Goal: Task Accomplishment & Management: Use online tool/utility

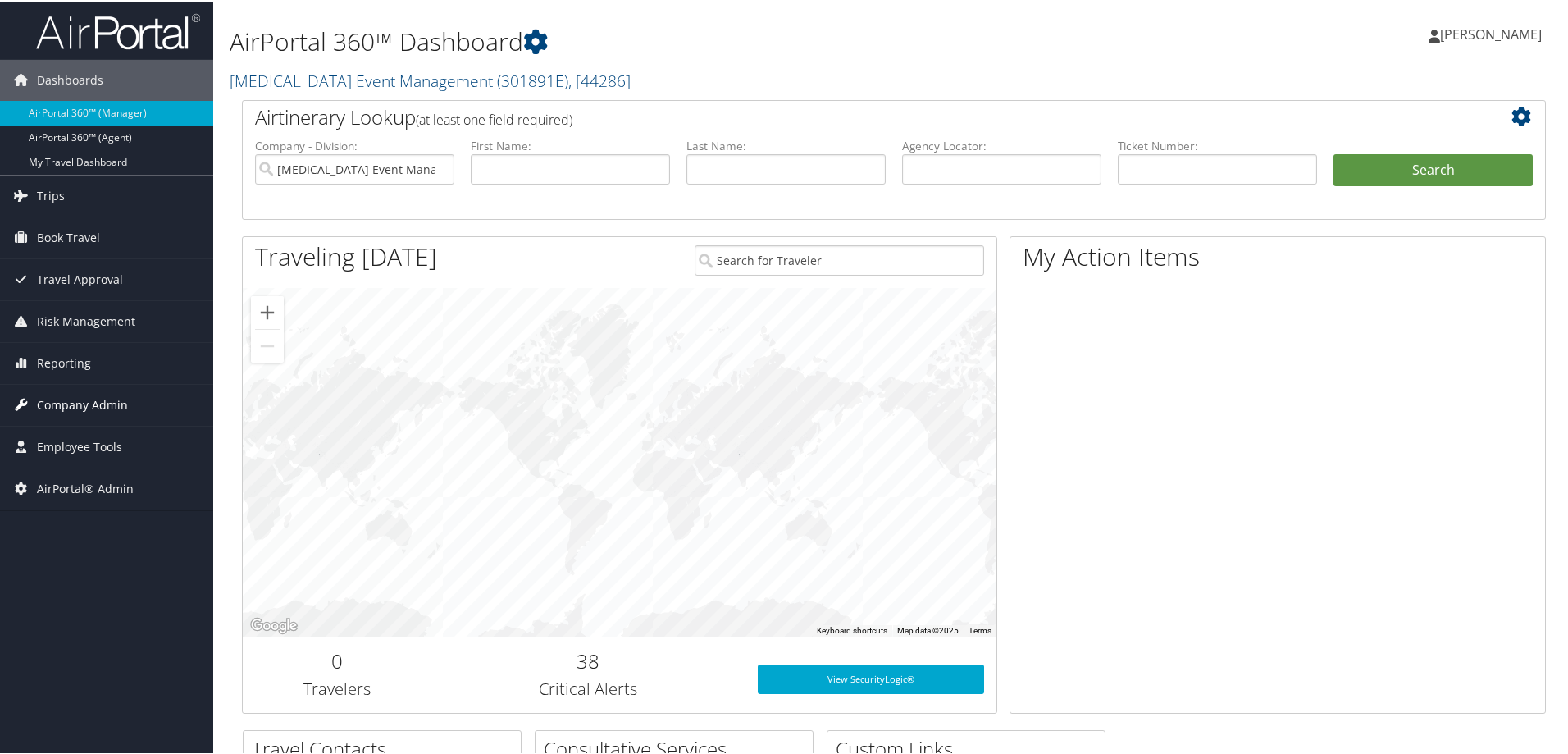
click at [61, 400] on span "Company Admin" at bounding box center [81, 404] width 91 height 41
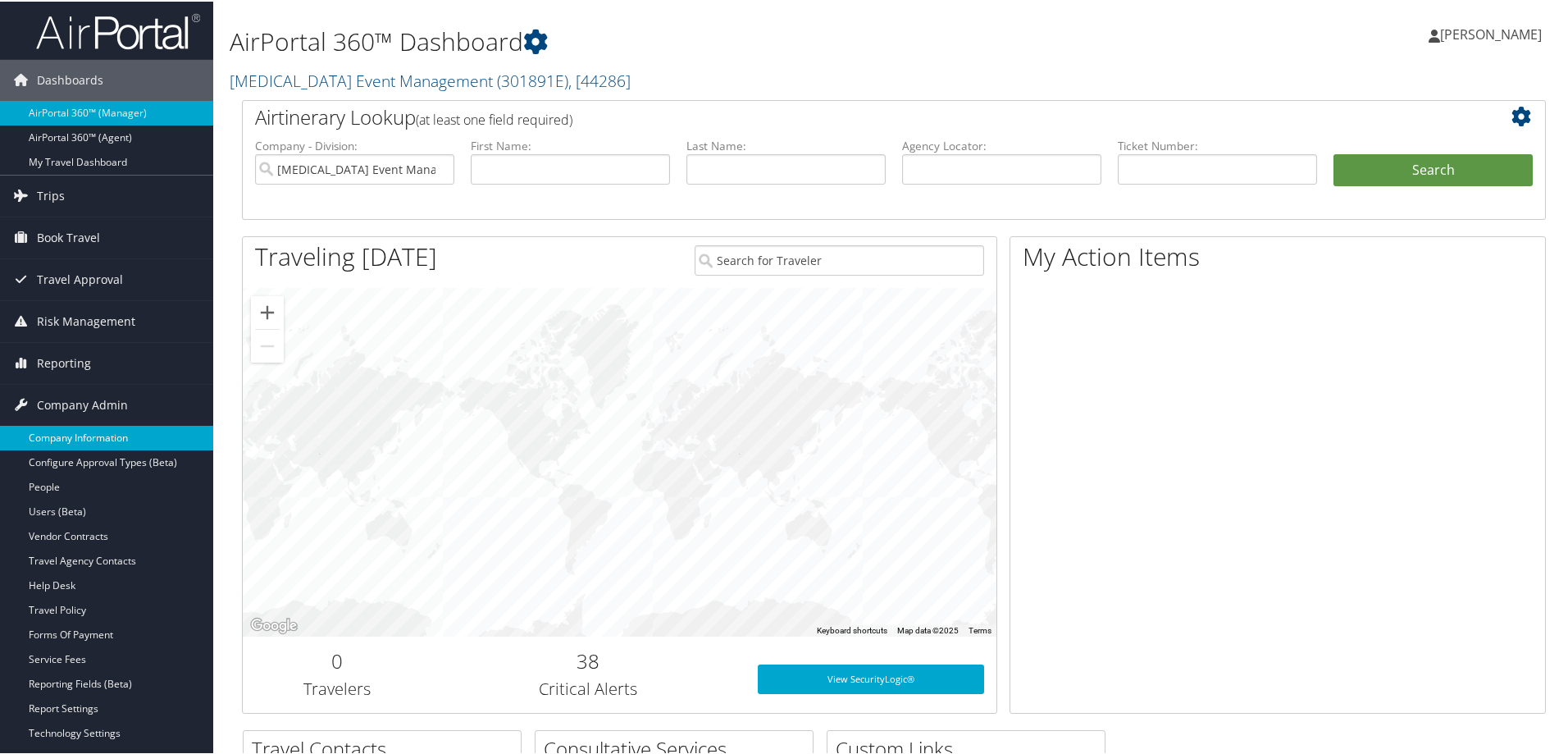
click at [65, 430] on link "Company Information" at bounding box center [107, 436] width 213 height 24
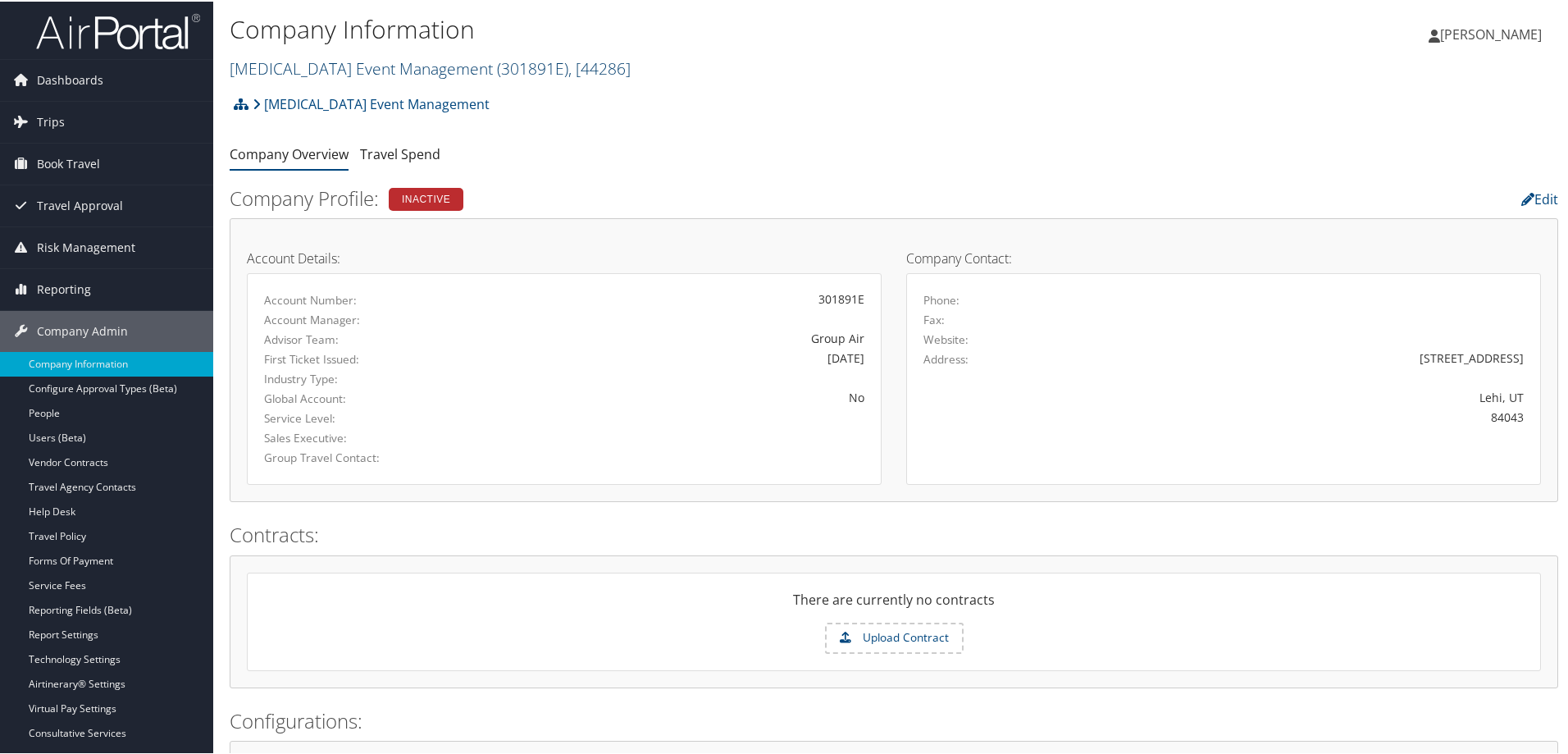
click at [310, 70] on link "[MEDICAL_DATA] Event Management ( 301891E ) , [ 44286 ]" at bounding box center [430, 67] width 401 height 22
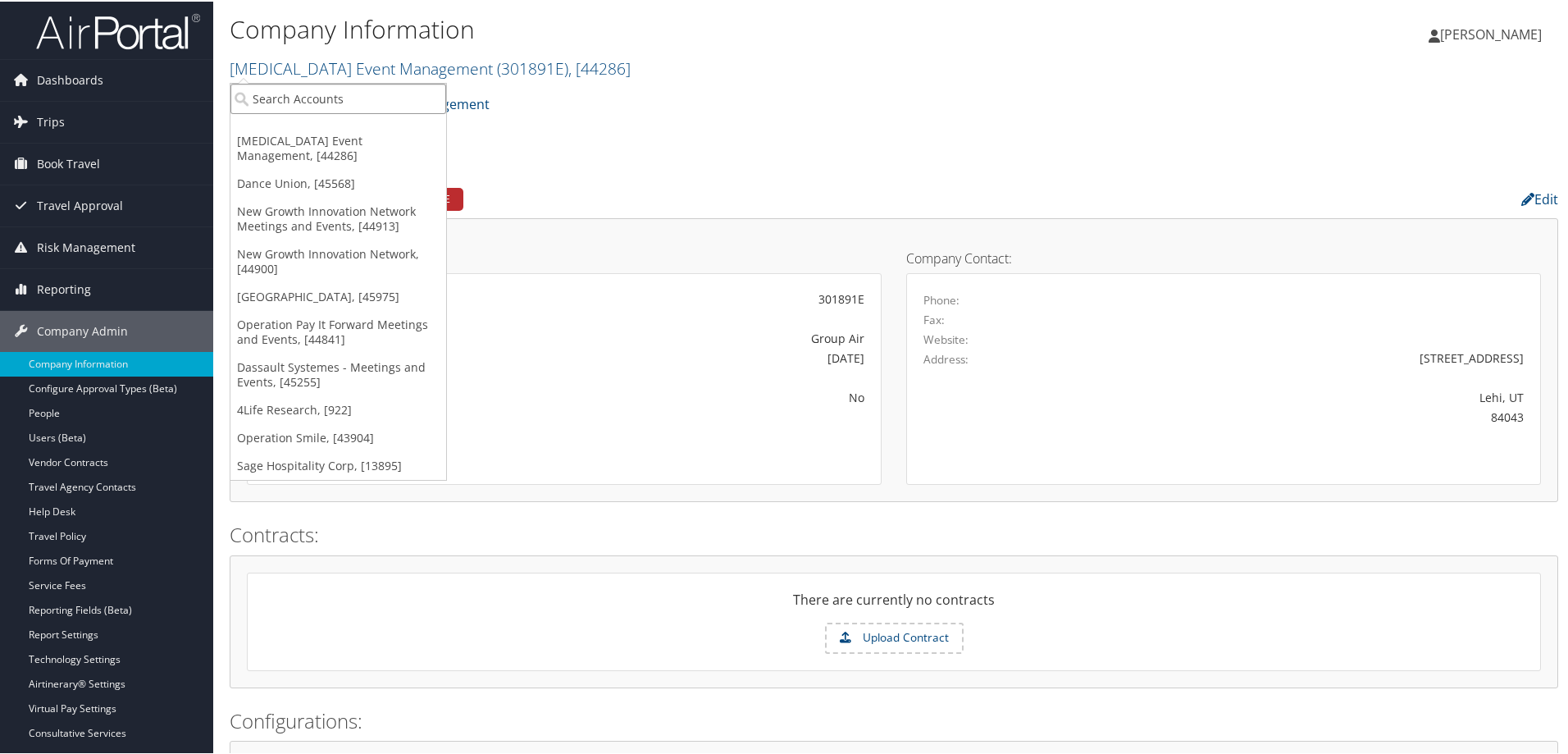
click at [303, 91] on input "search" at bounding box center [338, 97] width 216 height 30
type input "0CA018E"
click at [304, 127] on div "Prologis Groups (0CA018E), [41819]" at bounding box center [355, 127] width 268 height 15
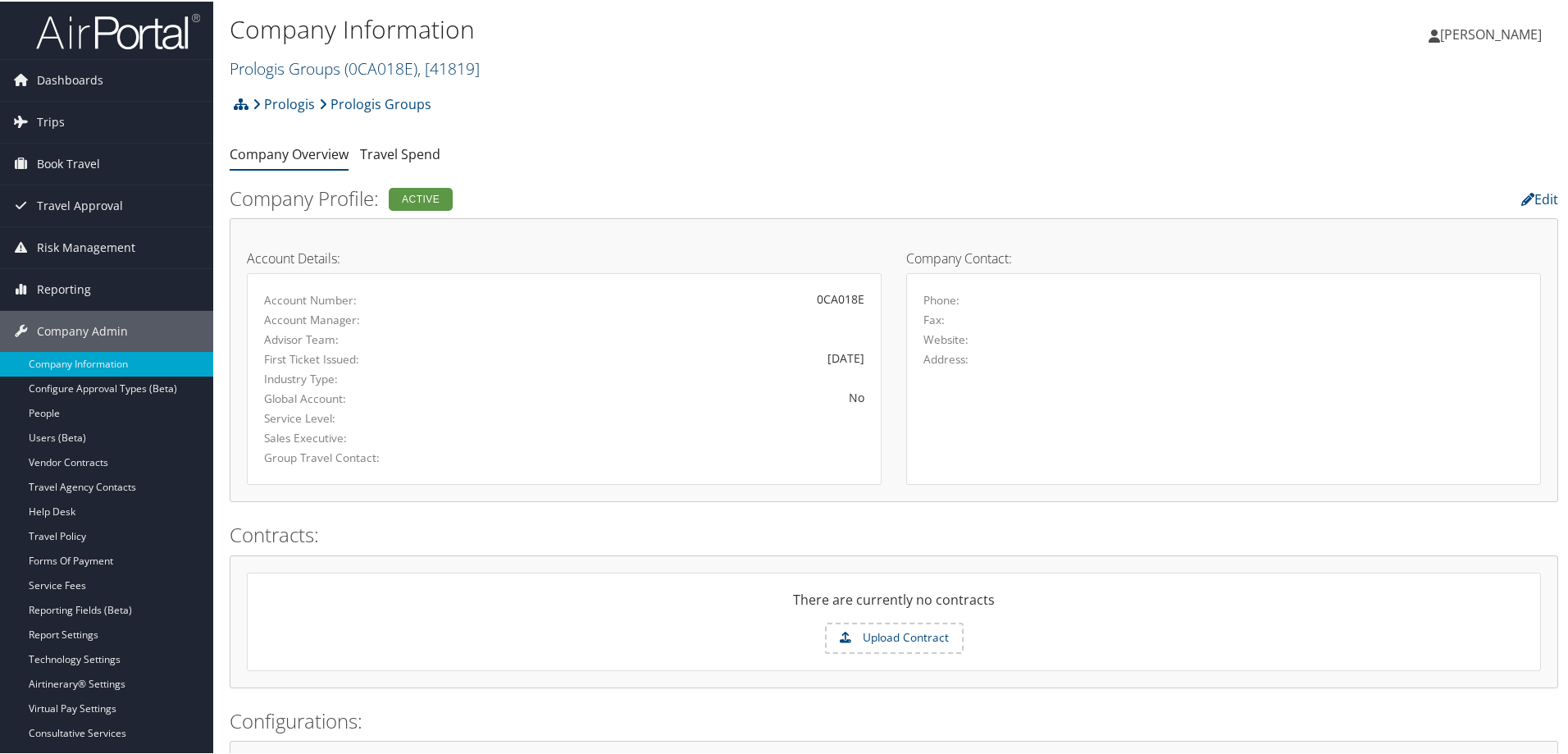
click at [345, 64] on link "Prologis Groups ( 0CA018E ) , [ 41819 ]" at bounding box center [354, 67] width 250 height 22
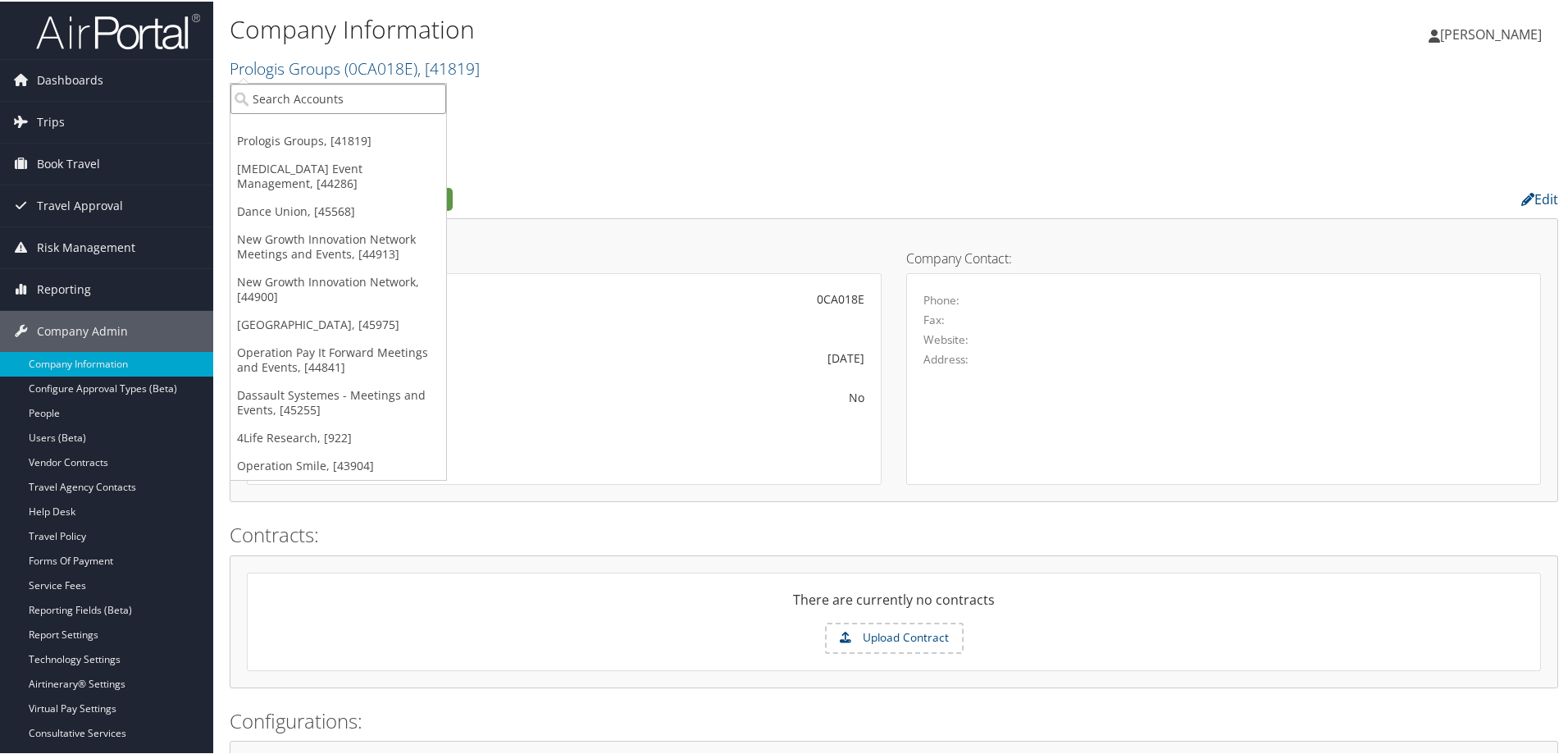
click at [332, 94] on input "search" at bounding box center [338, 97] width 216 height 30
type input "0CA018"
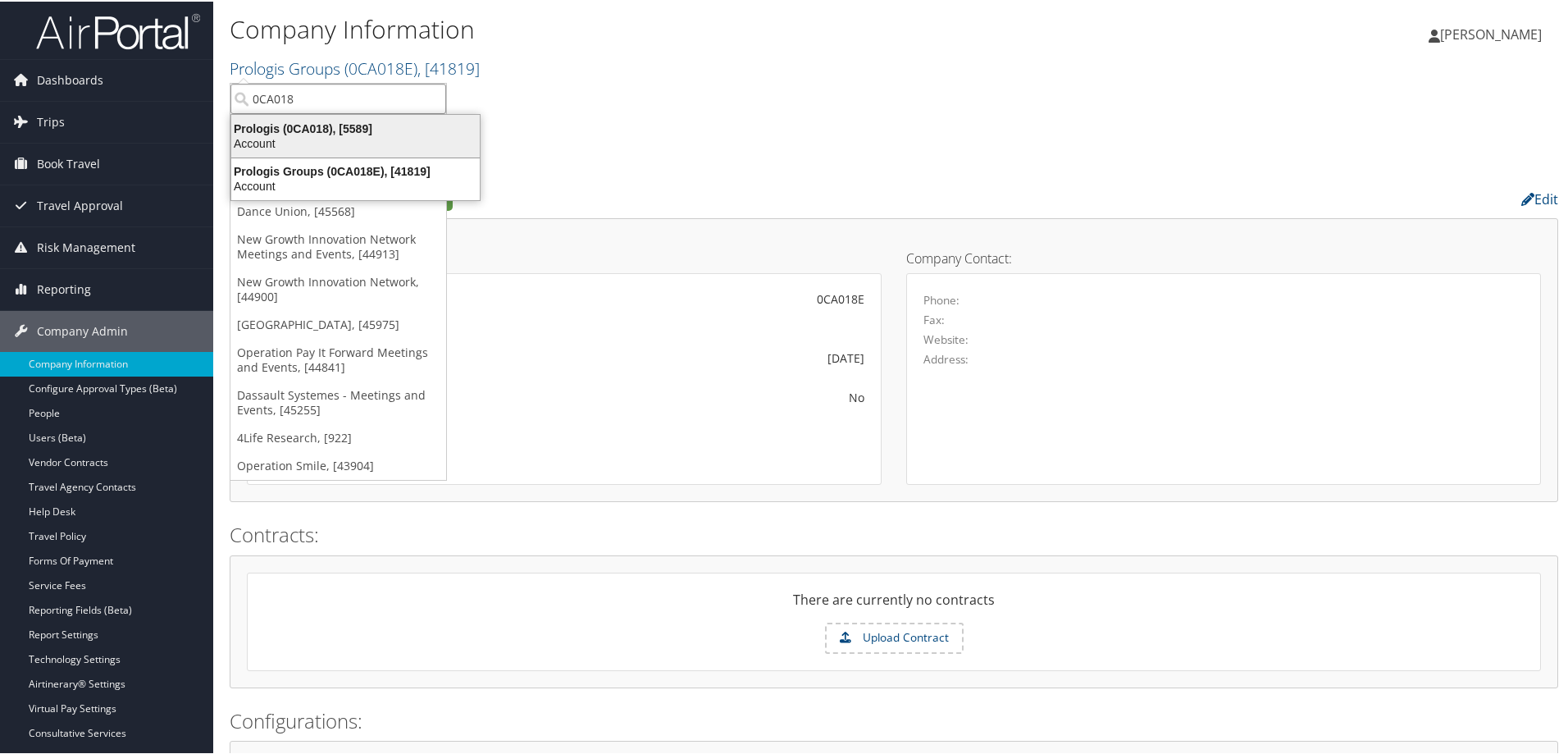
click at [332, 123] on div "Prologis (0CA018), [5589]" at bounding box center [355, 127] width 268 height 15
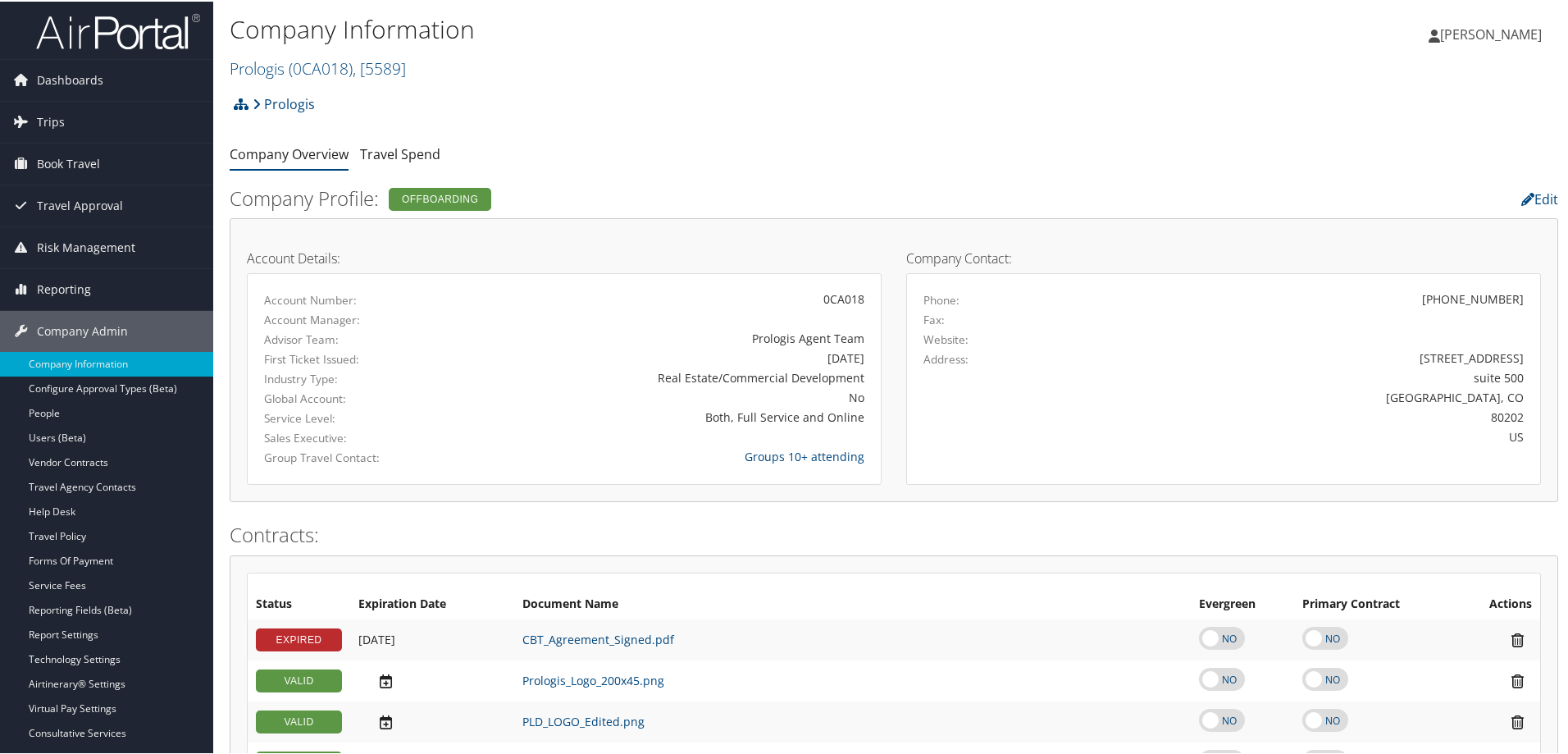
click at [47, 413] on link "People" at bounding box center [107, 412] width 213 height 24
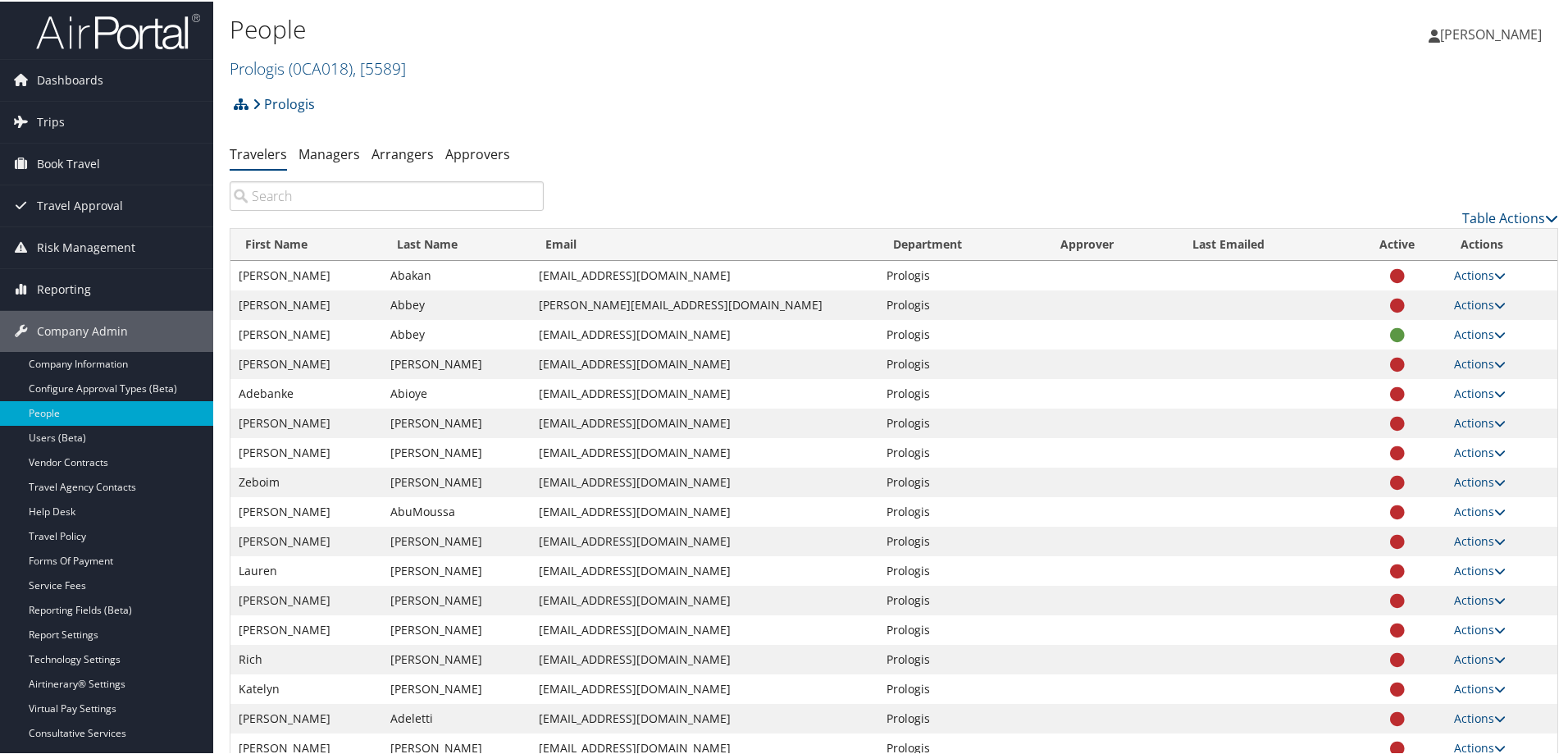
click at [260, 197] on input "search" at bounding box center [387, 195] width 314 height 30
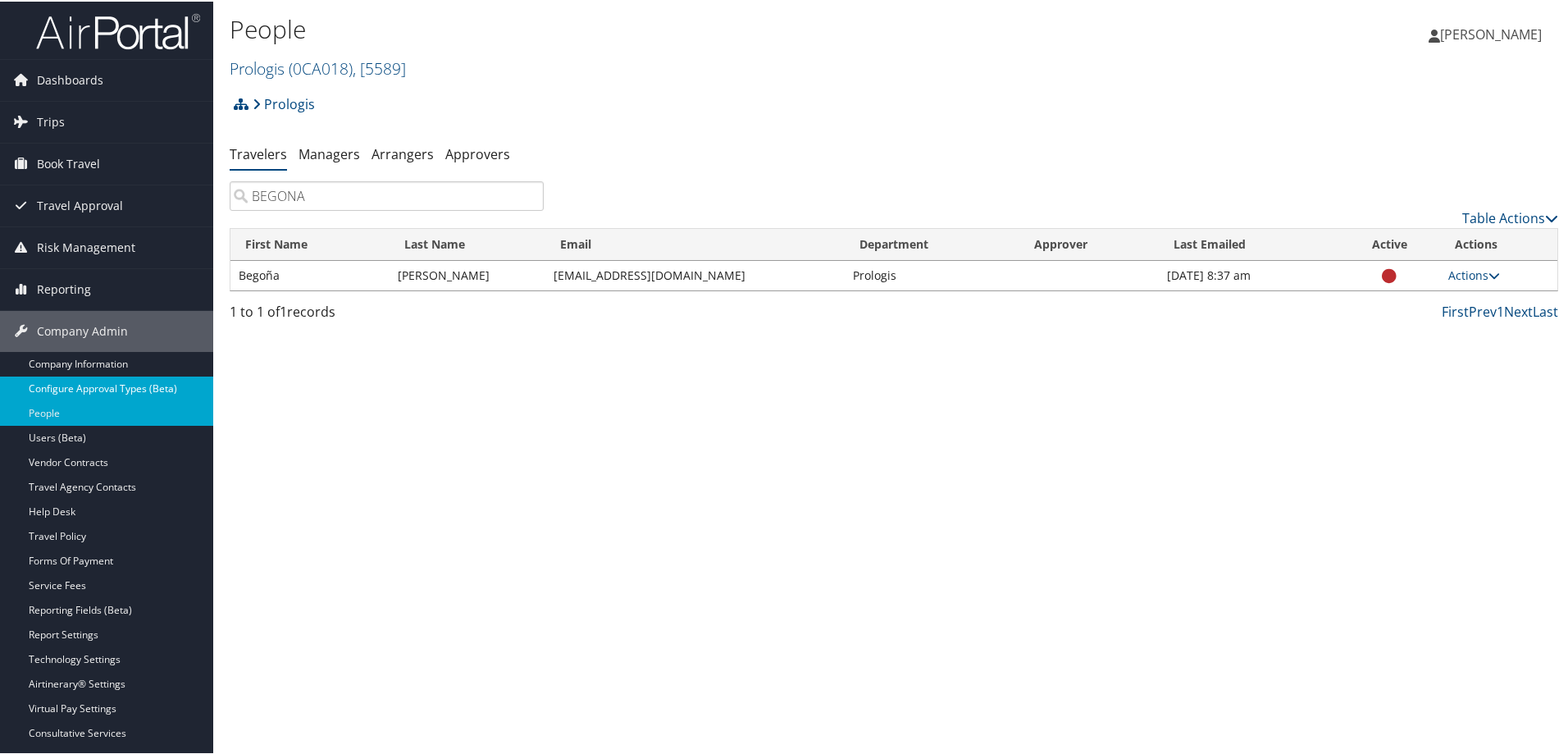
type input "BEGONA"
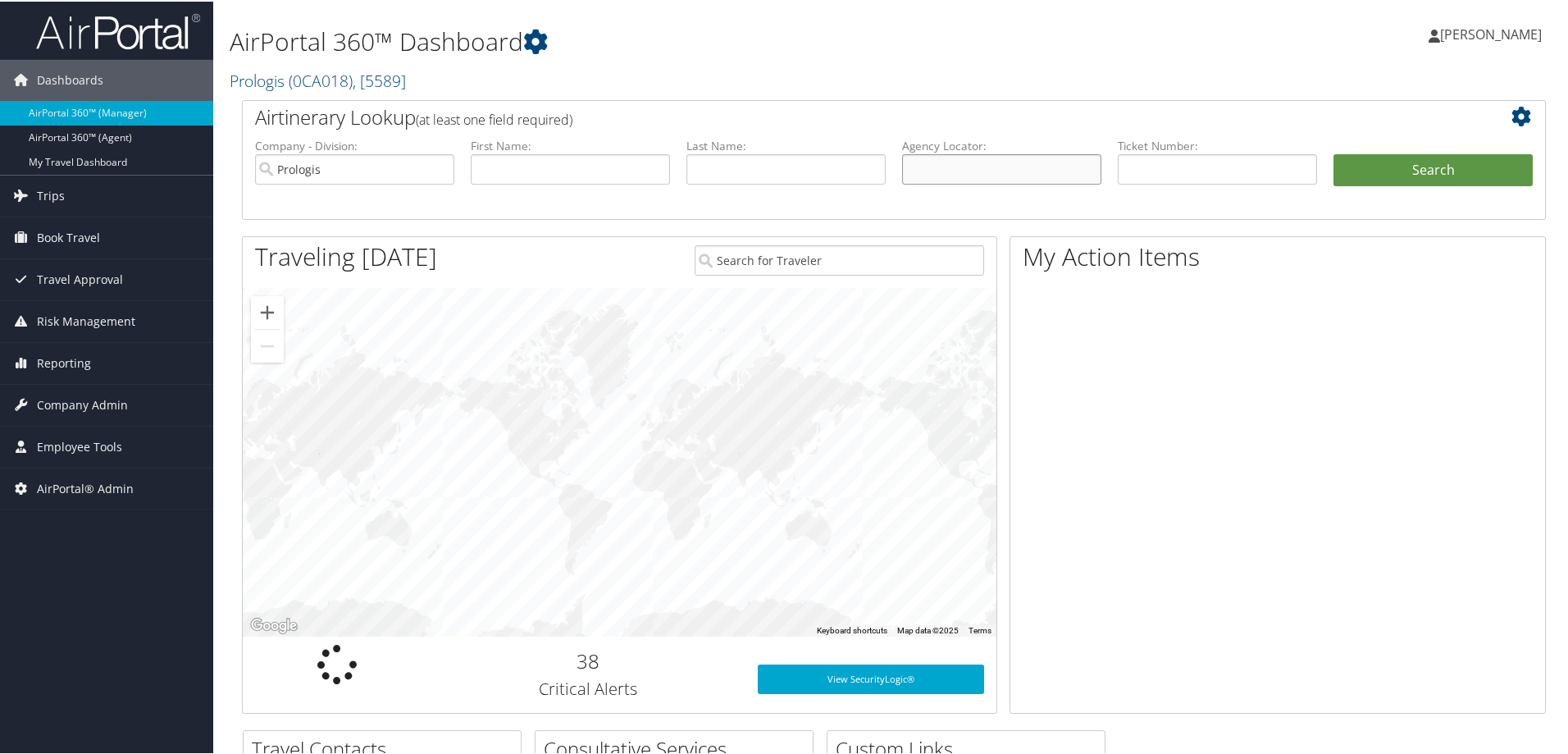
click at [951, 160] on input "text" at bounding box center [1001, 167] width 199 height 30
paste input "DC7Z6G"
type input "DC7Z6G"
click at [1385, 178] on button "Search" at bounding box center [1432, 168] width 199 height 33
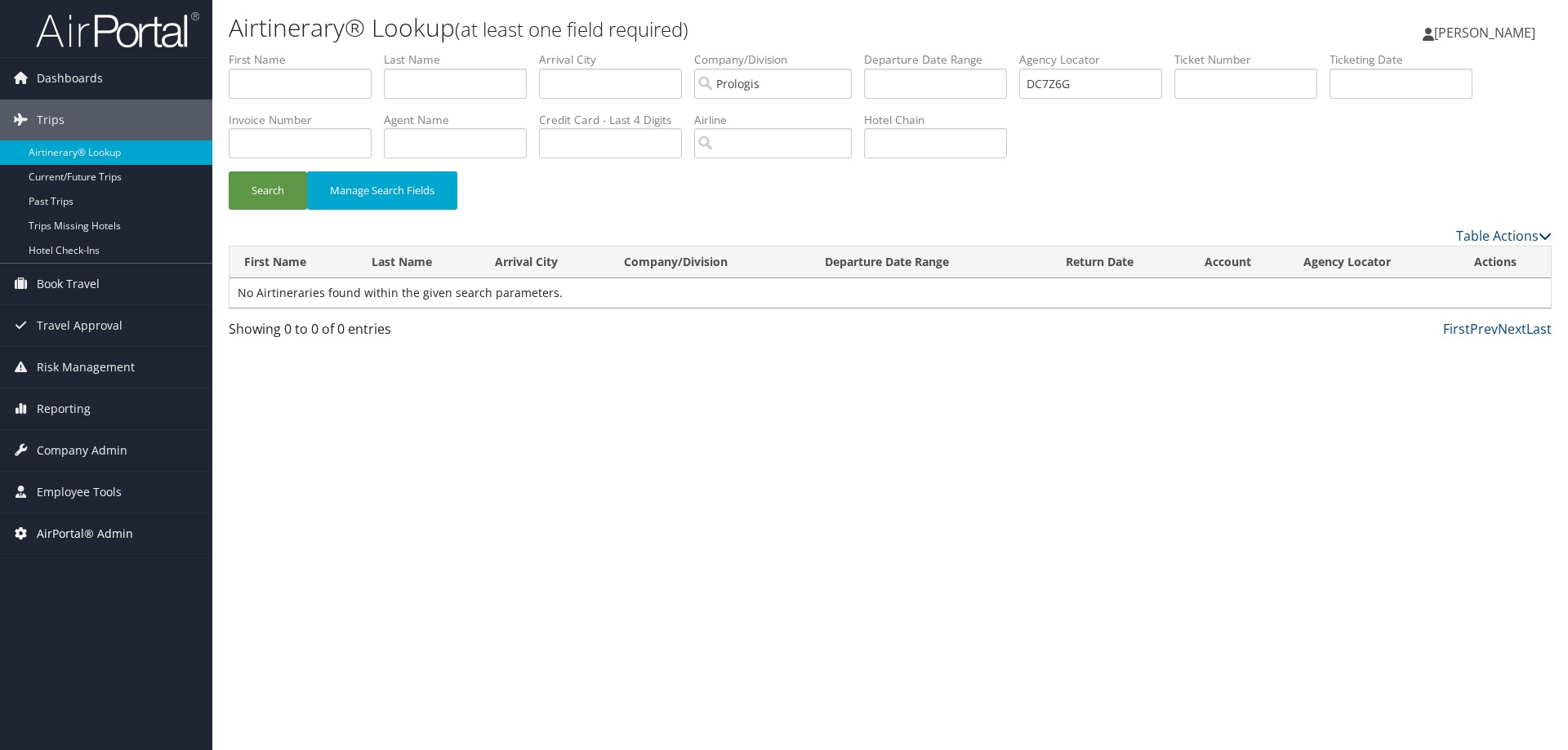
click at [70, 529] on span "AirPortal® Admin" at bounding box center [84, 534] width 96 height 41
click at [64, 568] on link "Airtinerary® Utilities" at bounding box center [106, 567] width 212 height 24
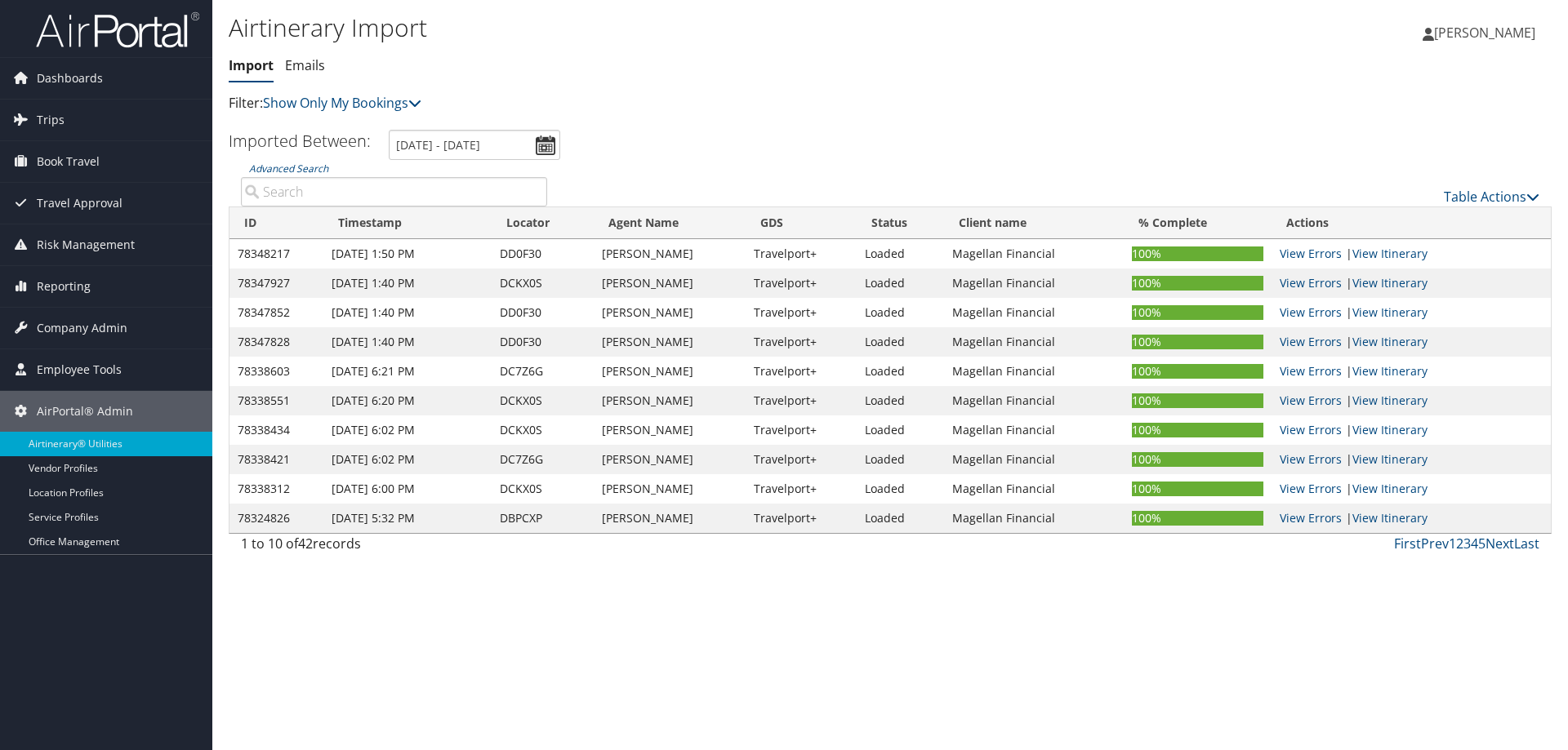
click at [318, 190] on input "Advanced Search" at bounding box center [394, 192] width 306 height 30
paste input "DC7Z6G"
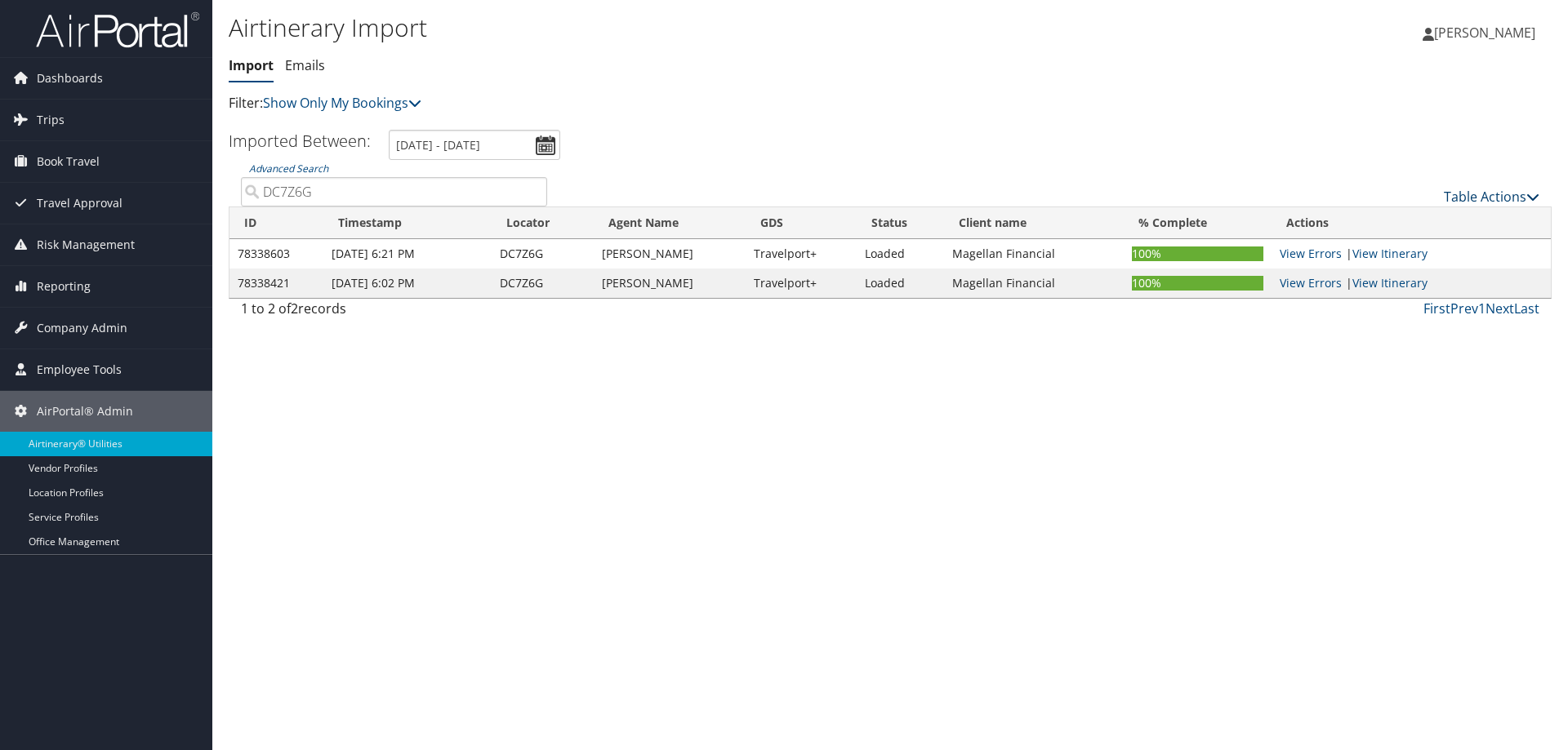
type input "DC7Z6G"
click at [1467, 195] on link "Table Actions" at bounding box center [1492, 196] width 96 height 18
click at [1378, 247] on link "Import Itinerary" at bounding box center [1437, 249] width 215 height 28
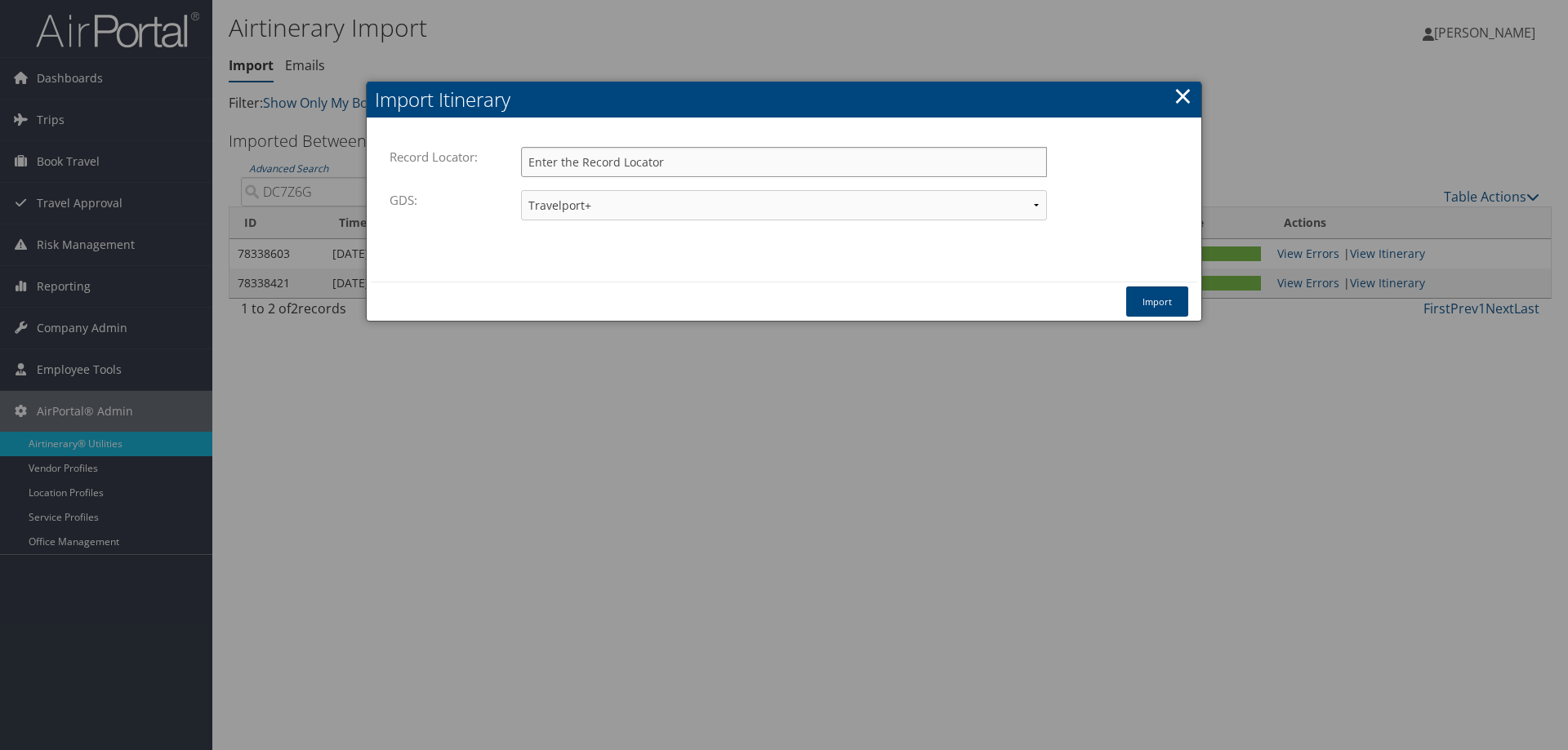
click at [543, 157] on input "Record Locator:" at bounding box center [784, 162] width 526 height 30
paste input "DC7Z6G"
type input "DC7Z6G"
click at [1139, 300] on button "Import" at bounding box center [1156, 301] width 62 height 30
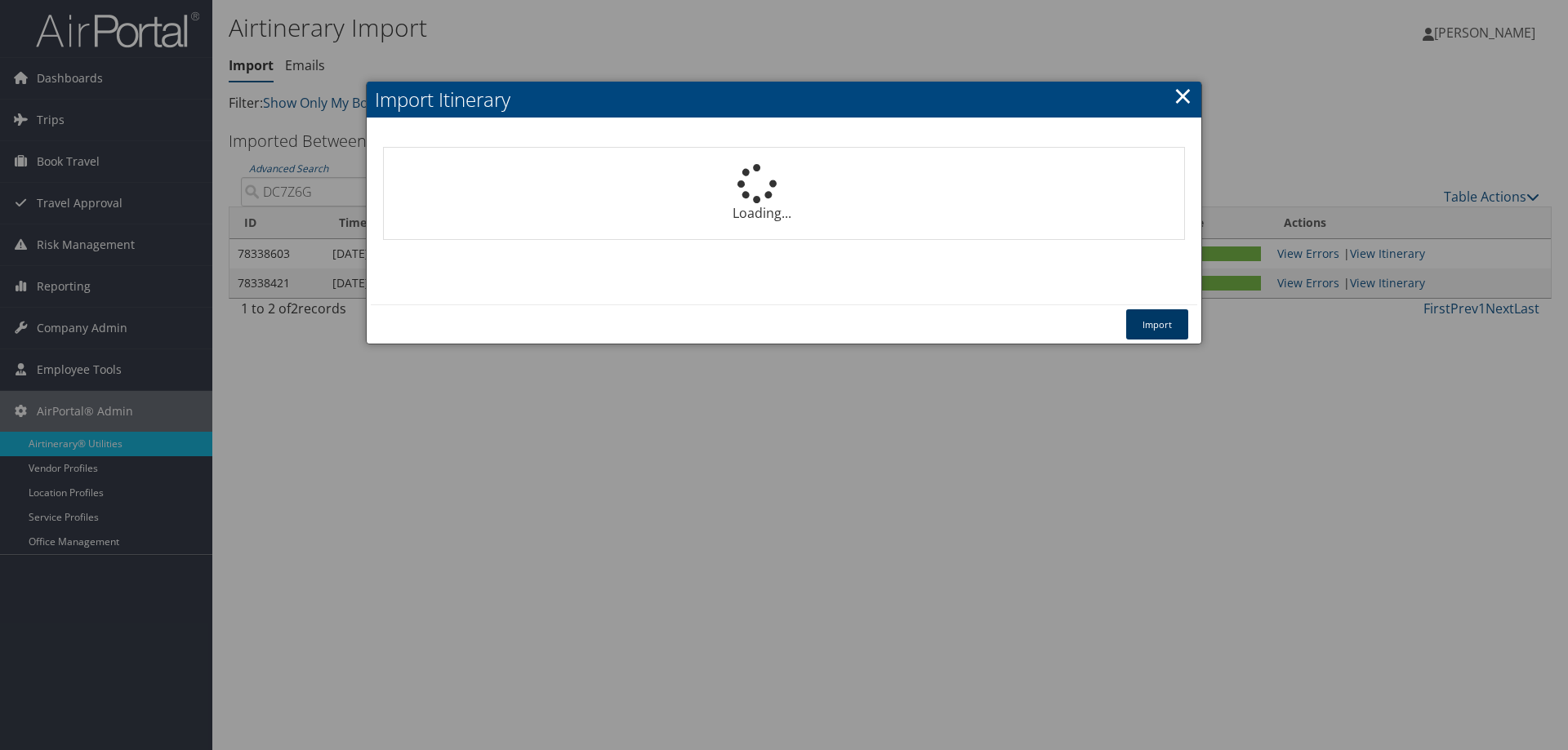
select select "1P"
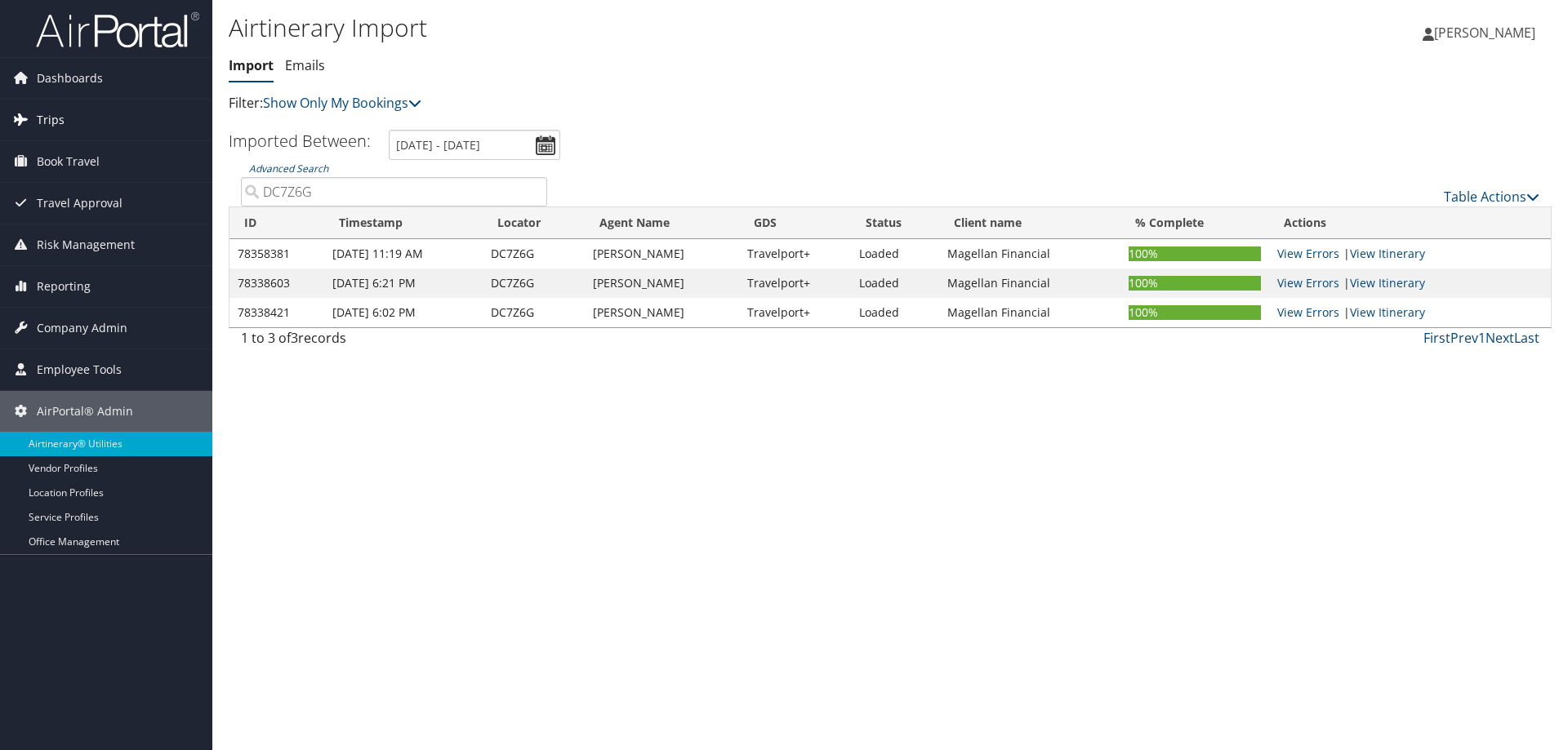
click at [42, 116] on span "Trips" at bounding box center [50, 120] width 28 height 41
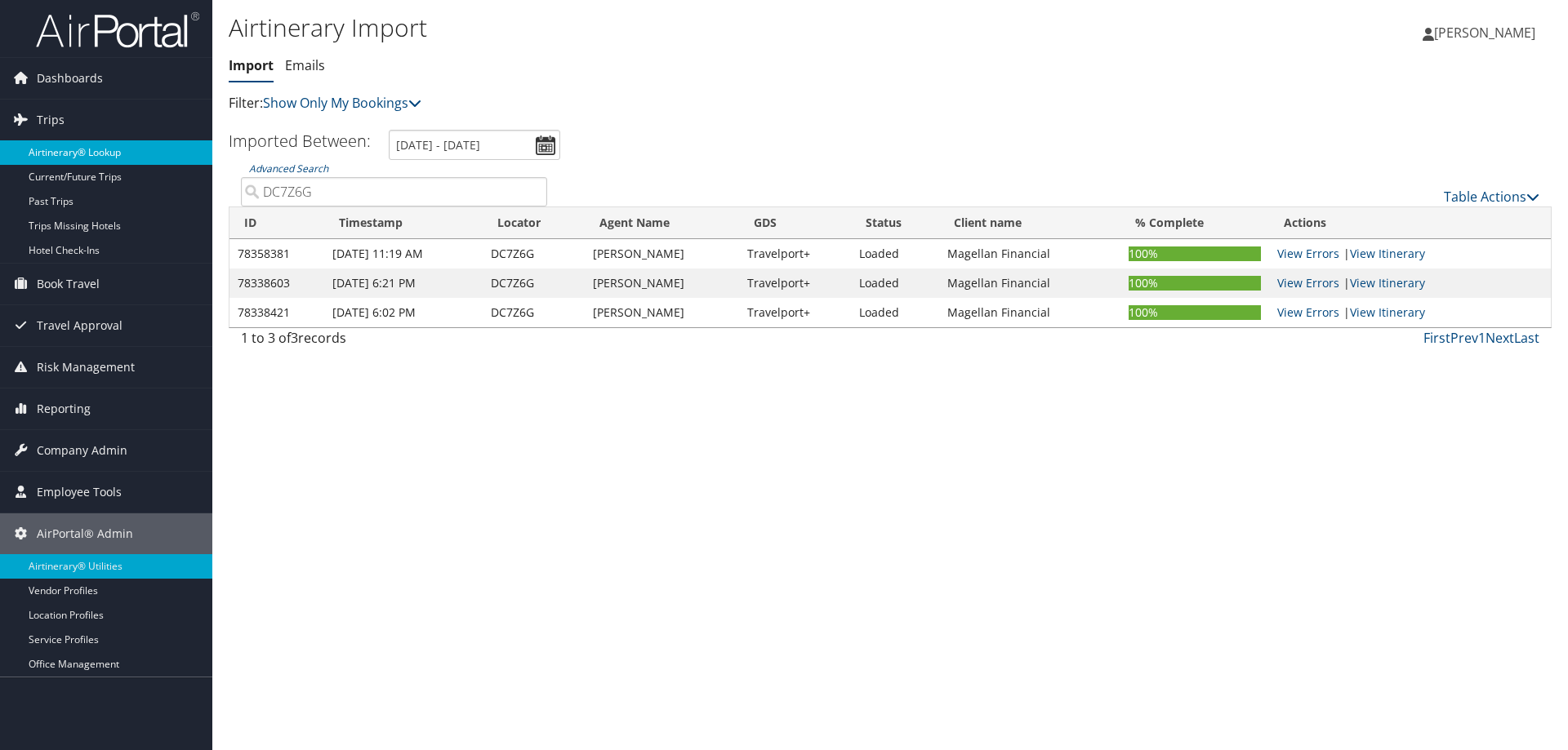
click at [66, 152] on link "Airtinerary® Lookup" at bounding box center [106, 153] width 212 height 24
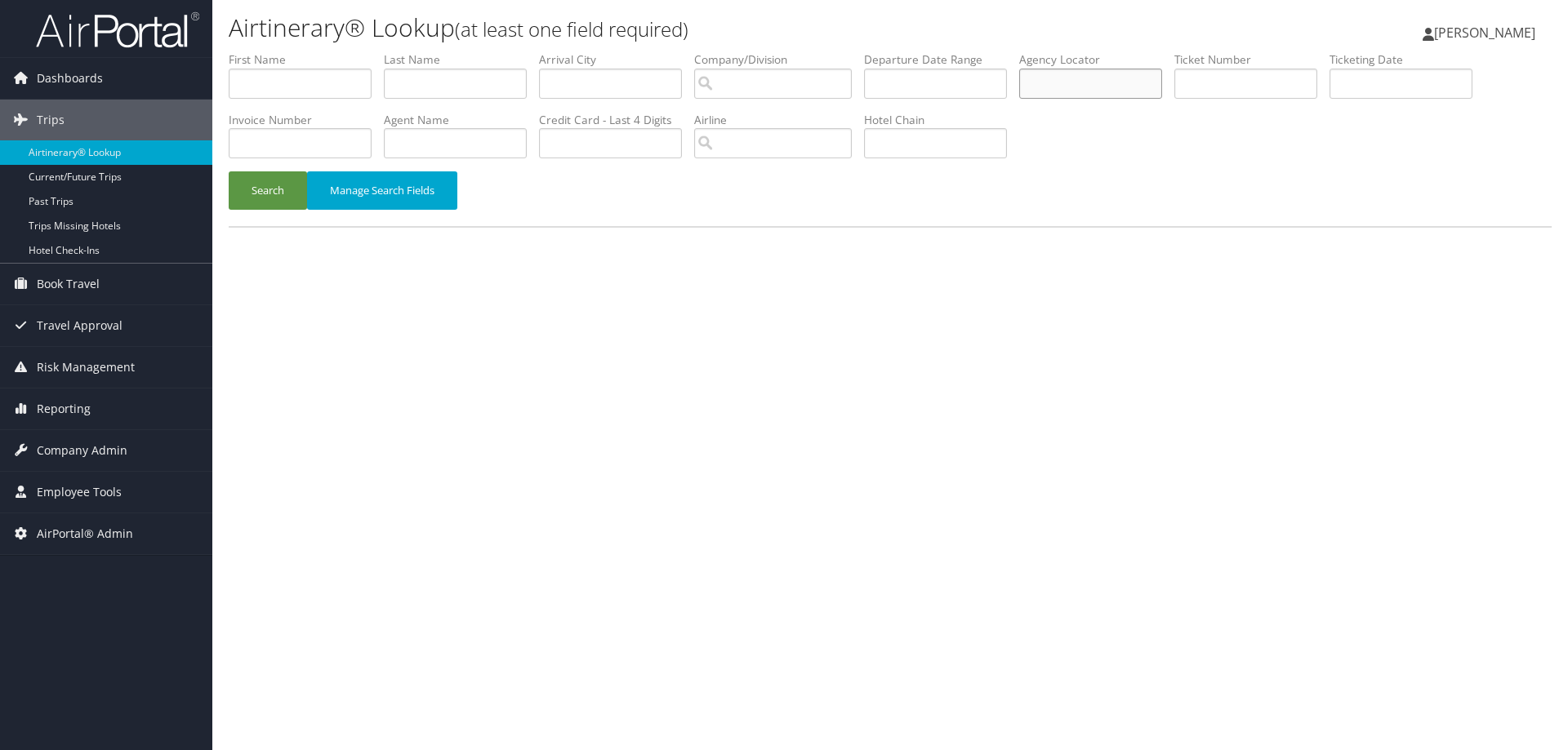
click at [1044, 86] on input "text" at bounding box center [1090, 84] width 142 height 30
paste input "DC7Z6G"
type input "DC7Z6G"
click at [268, 192] on button "Search" at bounding box center [268, 190] width 78 height 38
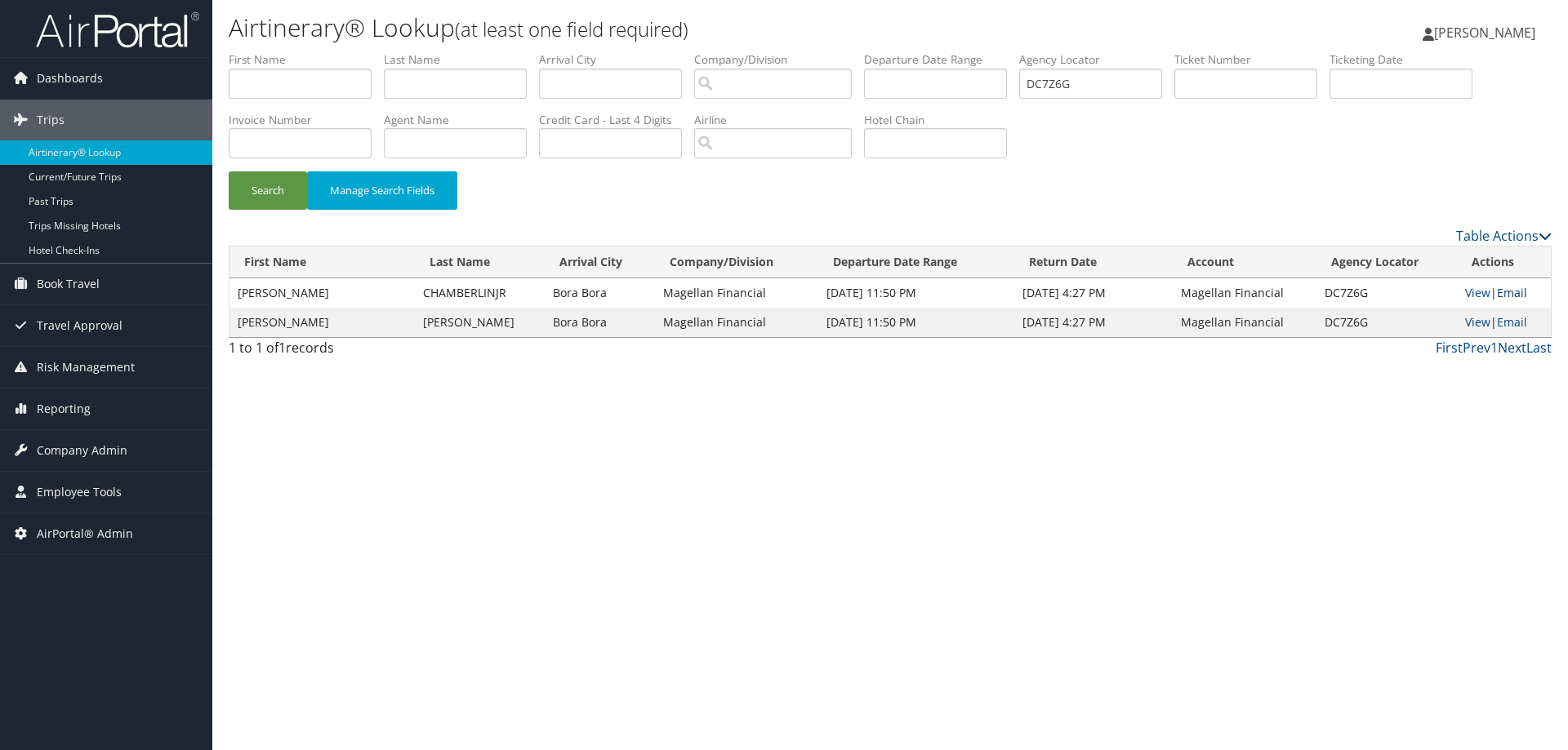
click at [1511, 289] on link "Email" at bounding box center [1512, 292] width 30 height 16
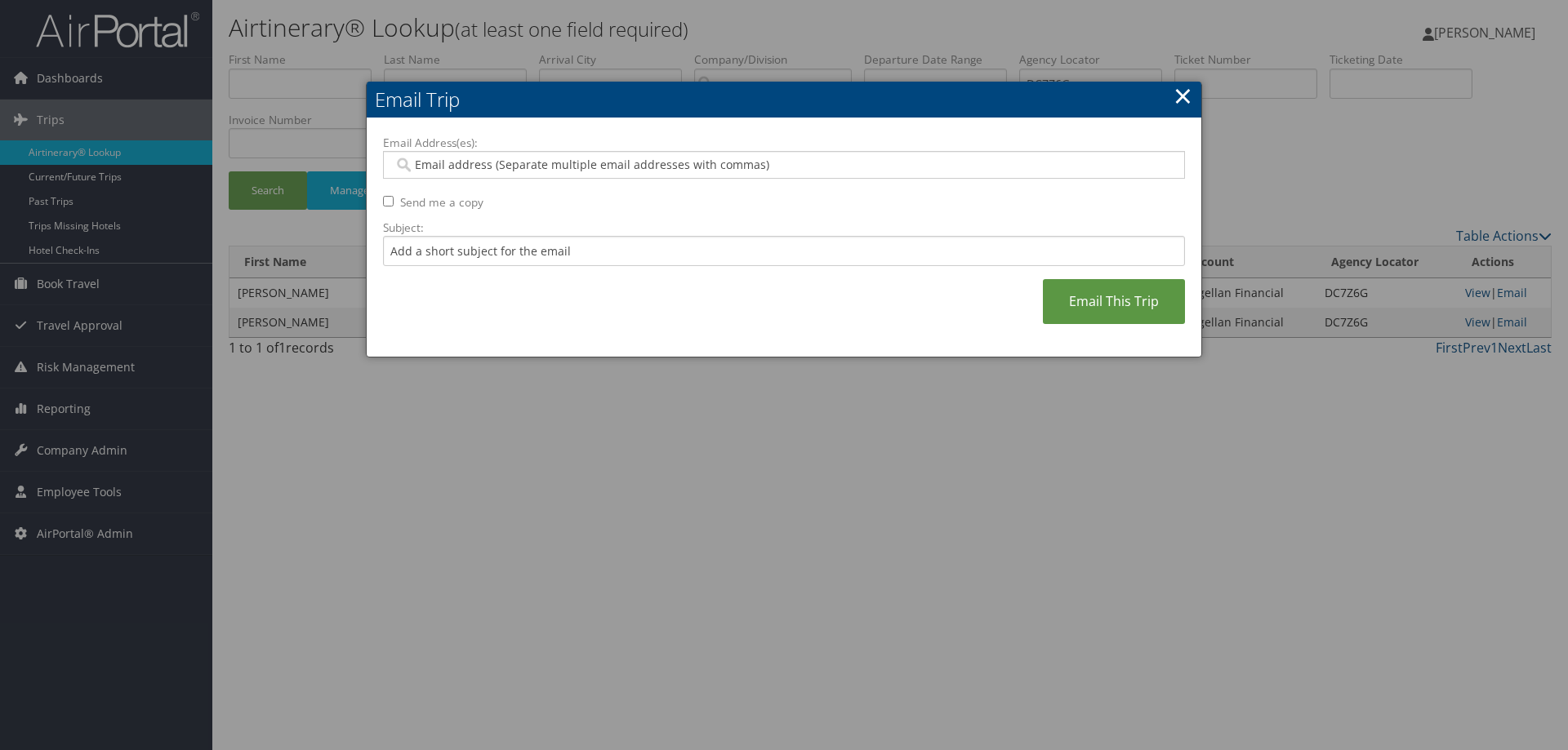
click at [498, 163] on input "Email Address(es):" at bounding box center [784, 165] width 780 height 17
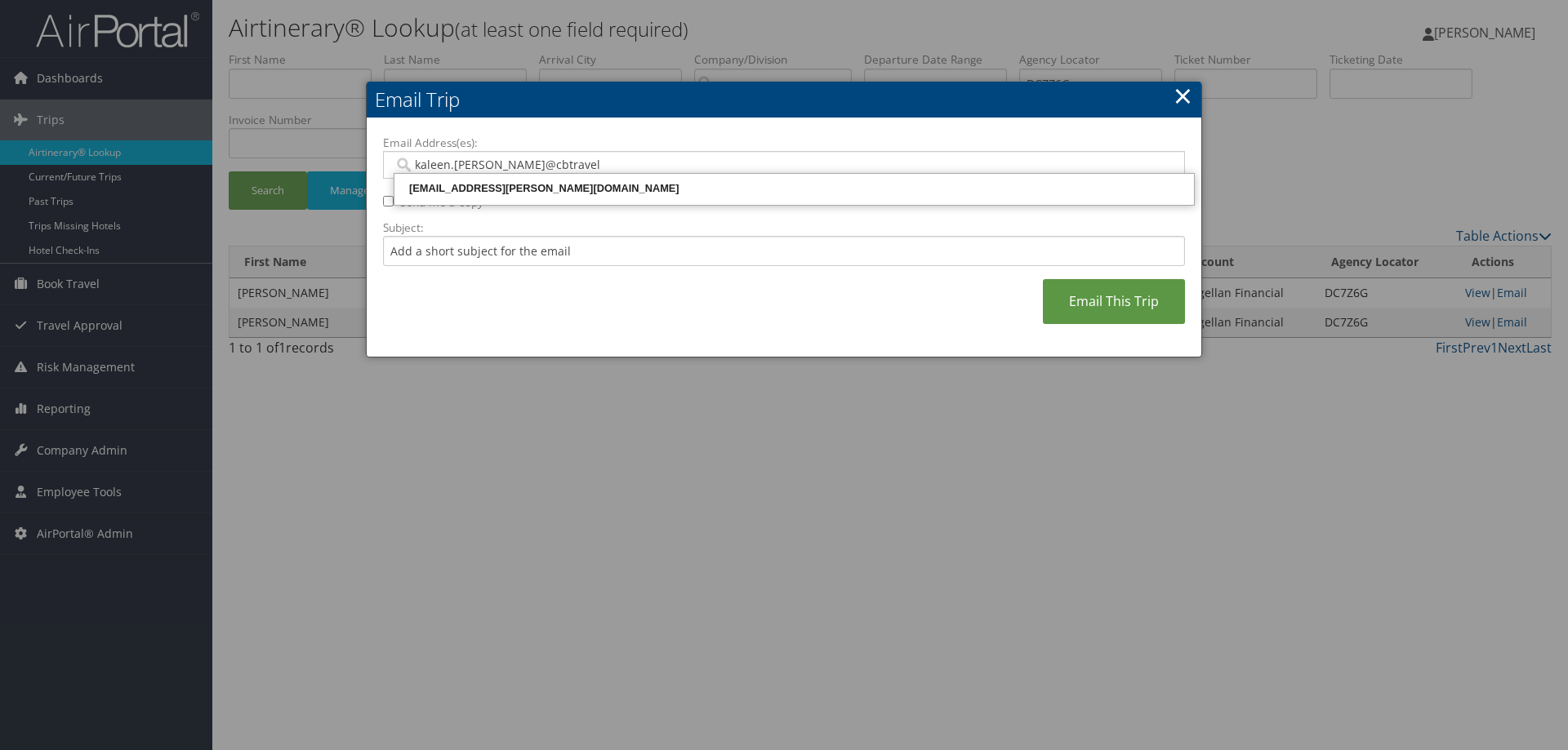
type input "kaleen.[PERSON_NAME]@cbtravel."
click at [439, 195] on div "[EMAIL_ADDRESS][PERSON_NAME][DOMAIN_NAME]" at bounding box center [793, 189] width 794 height 17
type input "[EMAIL_ADDRESS][PERSON_NAME][DOMAIN_NAME]"
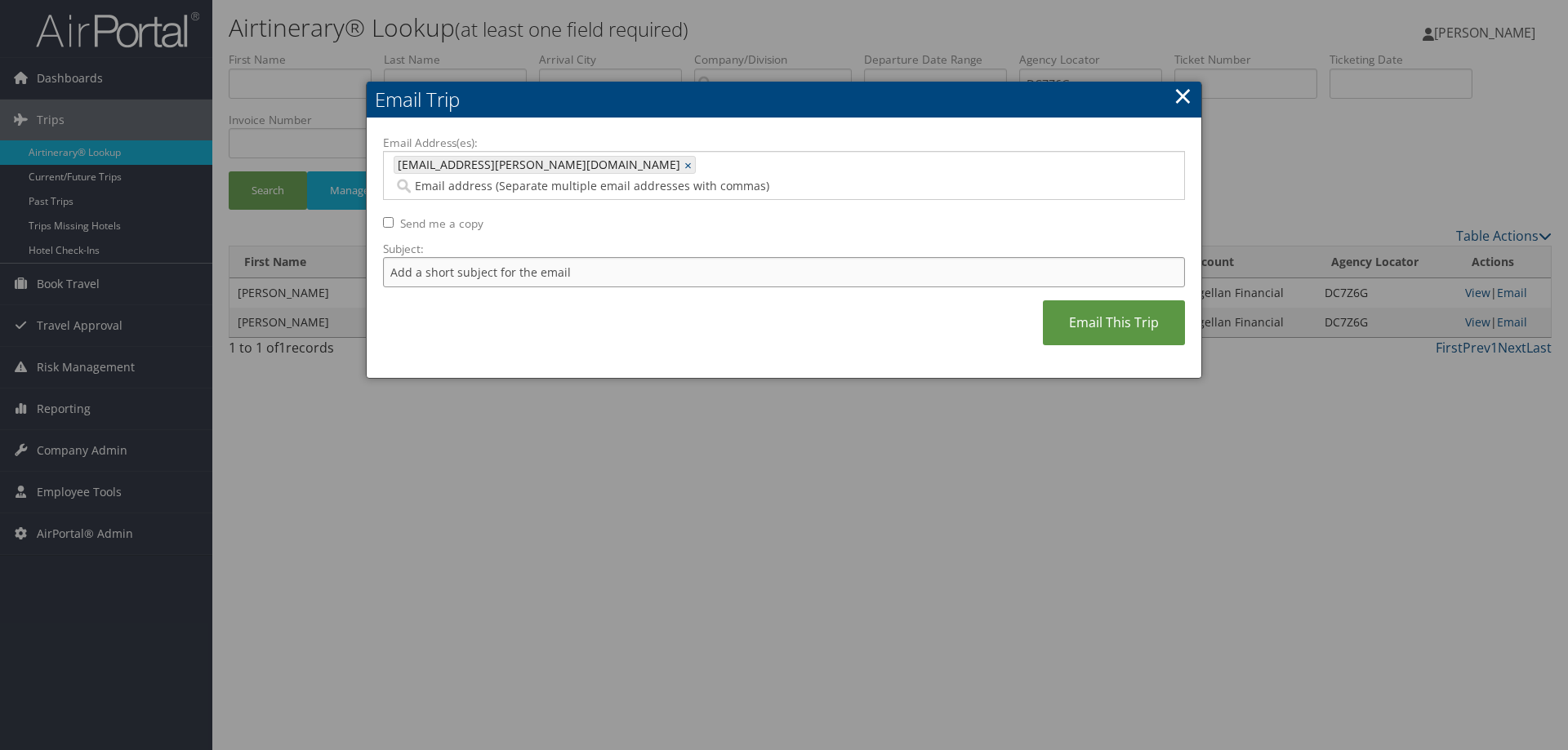
click at [413, 257] on input "Subject:" at bounding box center [783, 272] width 802 height 30
click at [406, 257] on input "Itinerary" at bounding box center [783, 272] width 802 height 30
paste input "AirPortal - Airtinerary: [PERSON_NAME] [PERSON_NAME] [DATE] [GEOGRAPHIC_DATA], N"
click at [514, 257] on input "AirPortal - Airtinerary: [PERSON_NAME] [PERSON_NAME] [DATE] [GEOGRAPHIC_DATA], N" at bounding box center [783, 272] width 802 height 30
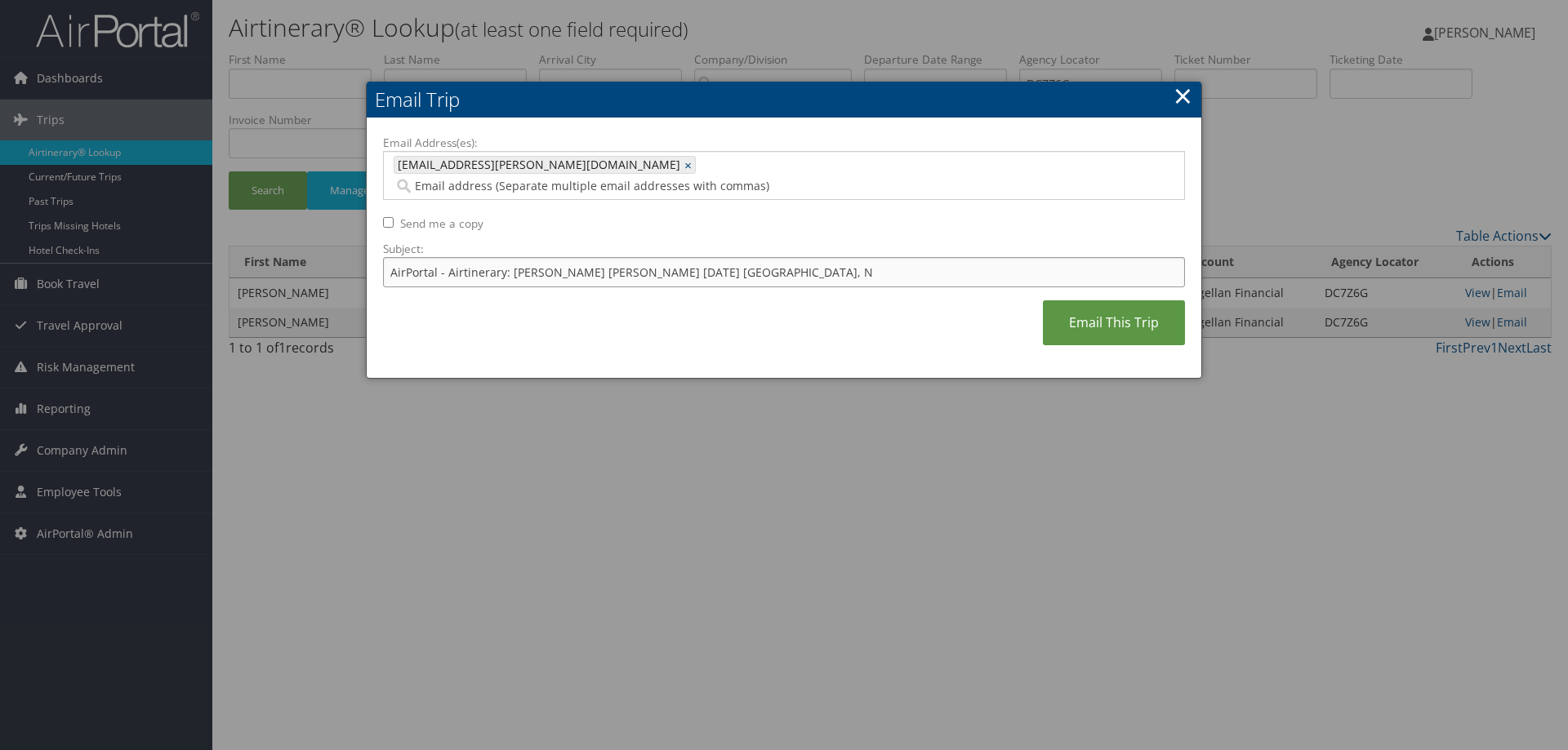
click at [514, 257] on input "AirPortal - Airtinerary: [PERSON_NAME] [PERSON_NAME] [DATE] [GEOGRAPHIC_DATA], N" at bounding box center [783, 272] width 802 height 30
click at [388, 257] on input "AirPortal - Airtinerary: [PERSON_NAME] [PERSON_NAME] [DATE] [GEOGRAPHIC_DATA], N" at bounding box center [783, 272] width 802 height 30
click at [494, 257] on input "Airtinerary: [PERSON_NAME] [PERSON_NAME] [DATE] [GEOGRAPHIC_DATA], N" at bounding box center [783, 272] width 802 height 30
click at [593, 257] on input "Airtinerary: [PERSON_NAME] [DATE] [GEOGRAPHIC_DATA], N" at bounding box center [783, 272] width 802 height 30
click at [634, 257] on input "Airtinerary: [PERSON_NAME] [DATE] [GEOGRAPHIC_DATA], N" at bounding box center [783, 272] width 802 height 30
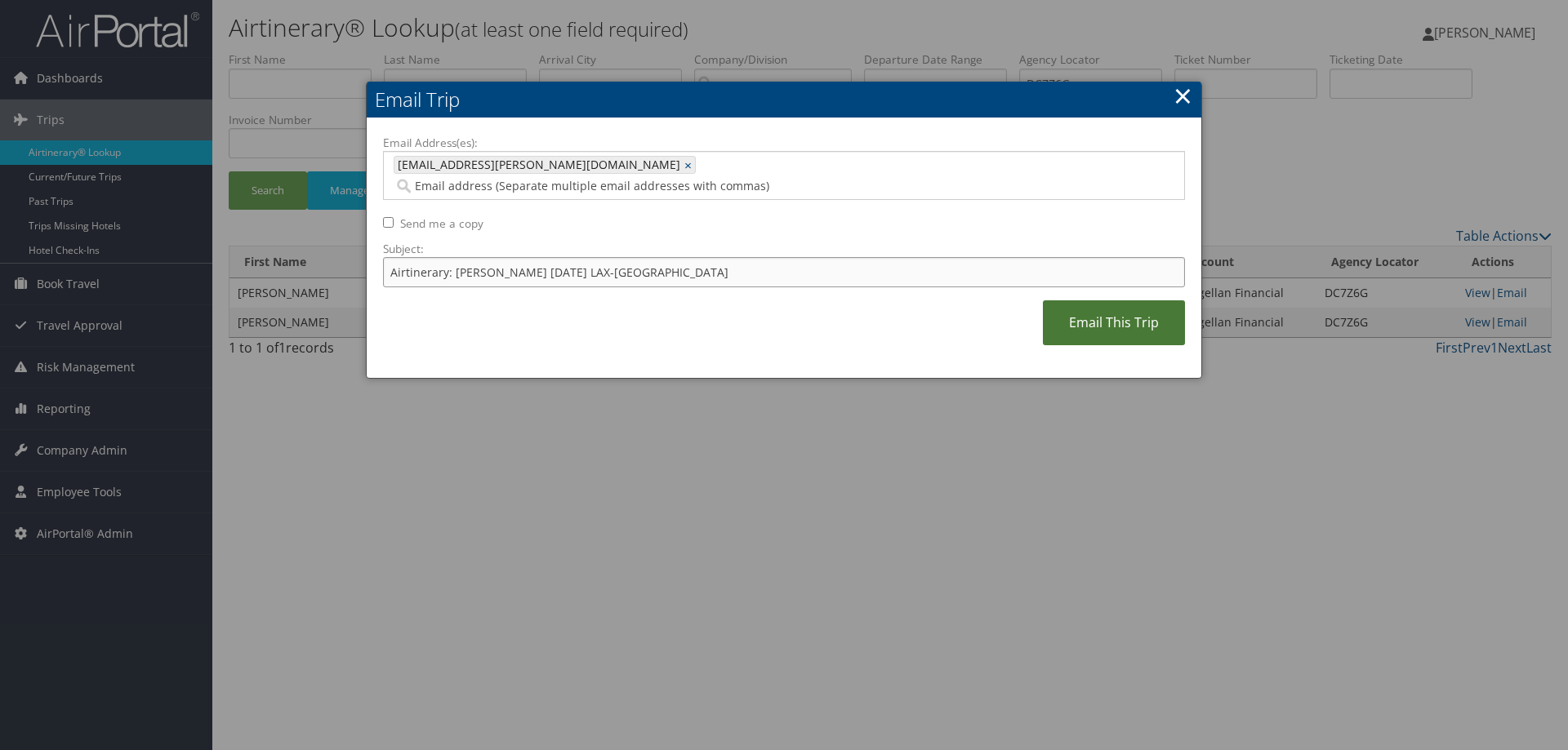
type input "Airtinerary: [PERSON_NAME] [DATE] LAX-[GEOGRAPHIC_DATA]"
click at [1090, 301] on link "Email This Trip" at bounding box center [1114, 323] width 142 height 45
